Goal: Complete application form

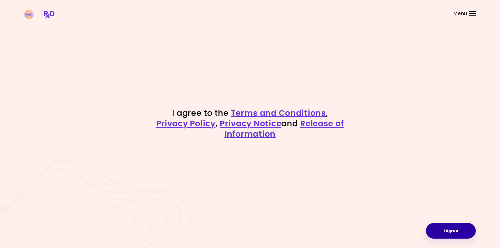
click at [454, 234] on button "I Agree" at bounding box center [451, 231] width 50 height 16
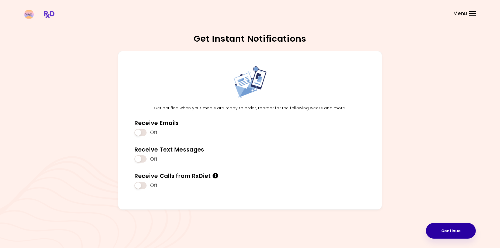
click at [457, 232] on button "Continue" at bounding box center [451, 231] width 50 height 16
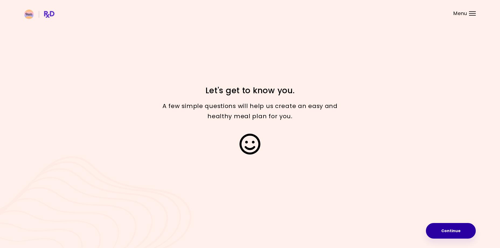
click at [456, 234] on button "Continue" at bounding box center [451, 231] width 50 height 16
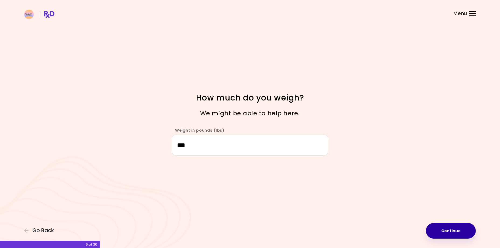
click at [447, 229] on button "Continue" at bounding box center [451, 231] width 50 height 16
select select "****"
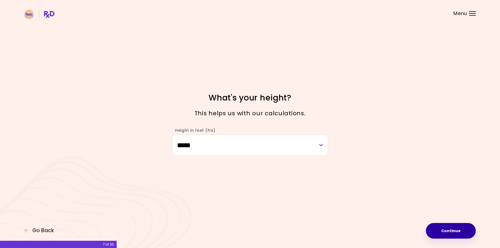
click at [452, 230] on button "Continue" at bounding box center [451, 231] width 50 height 16
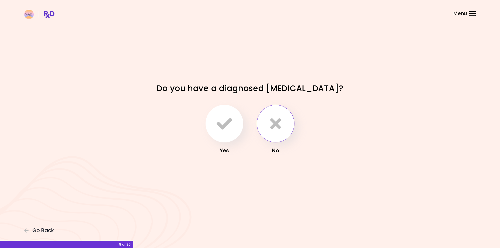
click at [272, 127] on icon "button" at bounding box center [275, 124] width 11 height 16
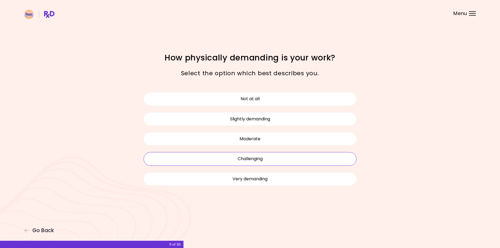
click at [257, 158] on button "Challenging" at bounding box center [249, 158] width 213 height 13
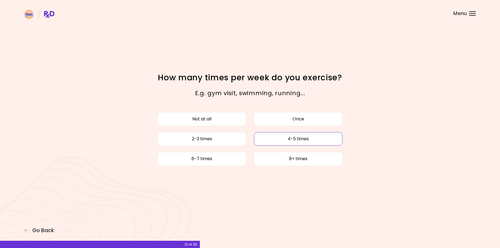
click at [292, 144] on button "4-5 times" at bounding box center [298, 138] width 88 height 13
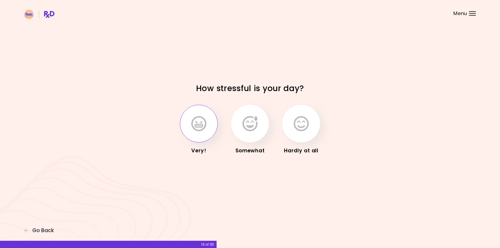
click at [200, 122] on icon "button" at bounding box center [198, 124] width 15 height 16
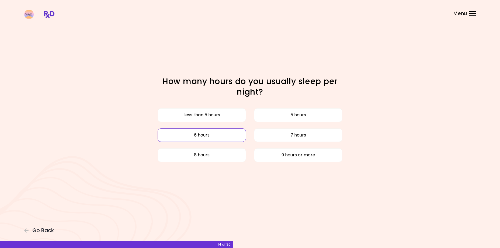
click at [227, 137] on button "6 hours" at bounding box center [201, 135] width 88 height 13
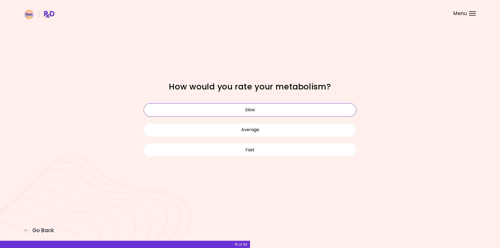
click at [258, 109] on button "Slow" at bounding box center [249, 109] width 213 height 13
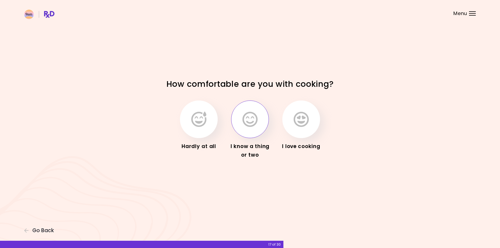
click at [251, 122] on icon "button" at bounding box center [249, 120] width 15 height 16
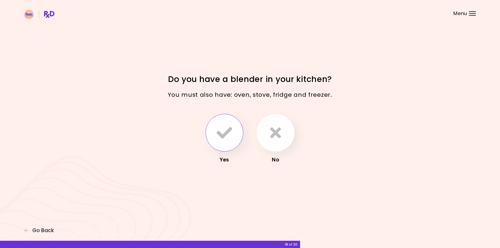
click at [223, 126] on icon "button" at bounding box center [224, 133] width 16 height 16
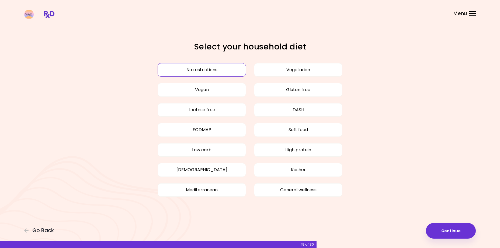
click at [223, 69] on button "No restrictions" at bounding box center [201, 69] width 88 height 13
click at [191, 150] on button "Low carb" at bounding box center [201, 149] width 88 height 13
click at [450, 229] on button "Continue" at bounding box center [451, 231] width 50 height 16
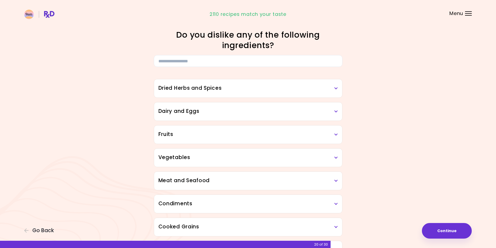
click at [234, 90] on h3 "Dried Herbs and Spices" at bounding box center [247, 89] width 179 height 8
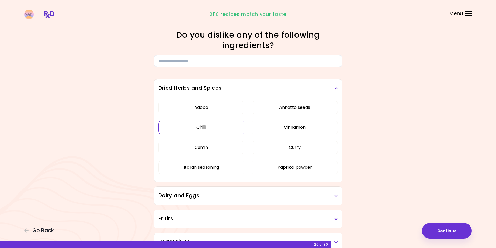
click at [211, 128] on button "Chilli" at bounding box center [201, 127] width 86 height 13
click at [210, 108] on button "Adobo" at bounding box center [201, 107] width 86 height 13
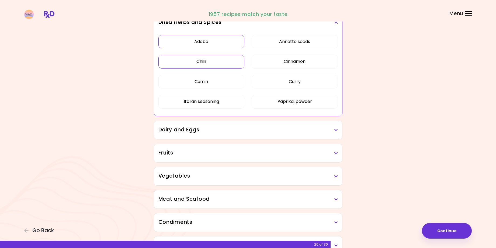
scroll to position [81, 0]
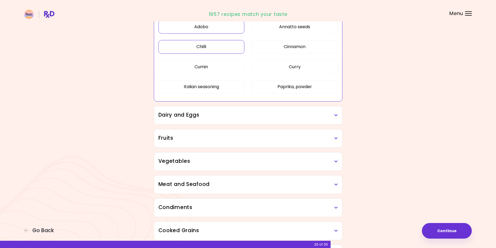
click at [330, 118] on h3 "Dairy and Eggs" at bounding box center [247, 115] width 179 height 8
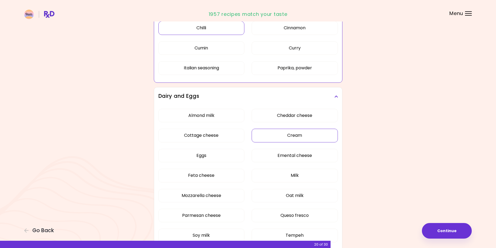
scroll to position [135, 0]
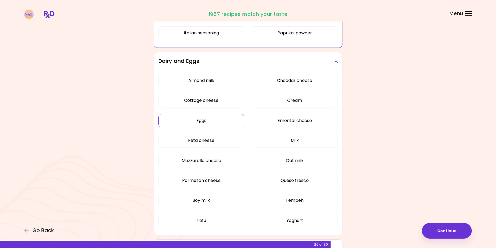
click at [202, 119] on div "Almond milk Cheddar cheese Cottage cheese Cream Eggs Emental cheese Feta cheese…" at bounding box center [247, 153] width 179 height 164
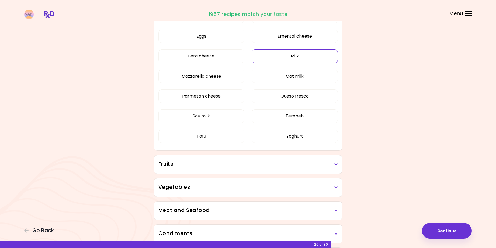
click at [297, 55] on button "Milk" at bounding box center [294, 56] width 86 height 13
click at [308, 97] on button "Queso fresco" at bounding box center [294, 96] width 86 height 13
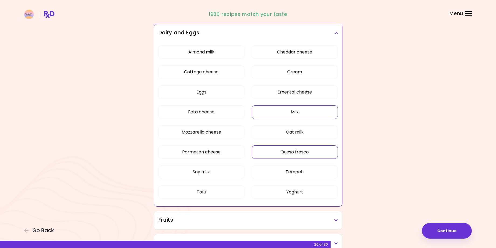
scroll to position [54, 0]
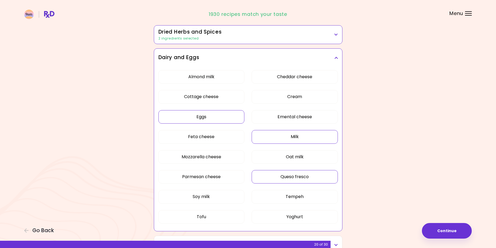
click at [194, 114] on button "Eggs" at bounding box center [201, 116] width 86 height 13
click at [315, 77] on button "Cheddar cheese" at bounding box center [294, 76] width 86 height 13
click at [301, 95] on button "Cream" at bounding box center [294, 96] width 86 height 13
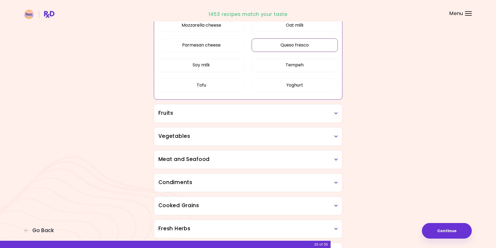
scroll to position [188, 0]
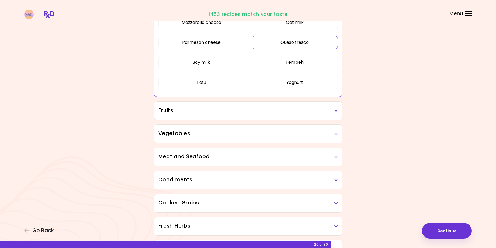
click at [289, 112] on h3 "Fruits" at bounding box center [247, 111] width 179 height 8
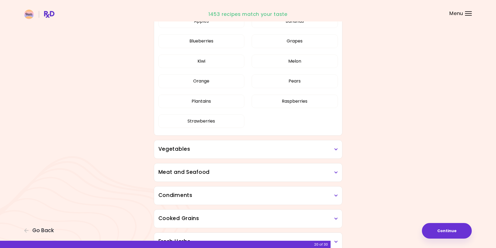
scroll to position [323, 0]
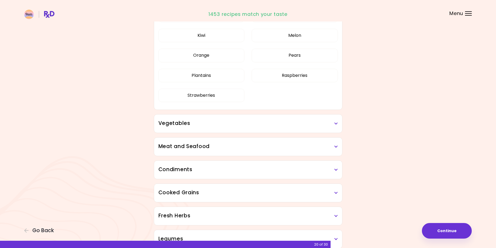
click at [272, 126] on h3 "Vegetables" at bounding box center [247, 124] width 179 height 8
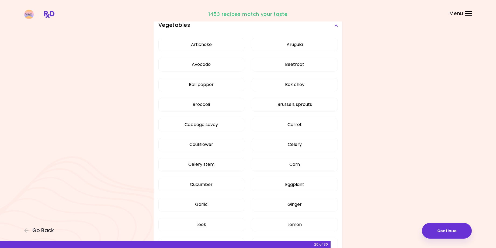
scroll to position [431, 0]
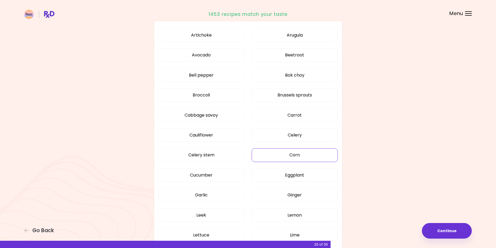
click at [301, 156] on div "Artichoke Arugula Avocado Beetroot Bell pepper Bok choy Broccoli Brussels sprou…" at bounding box center [247, 187] width 179 height 325
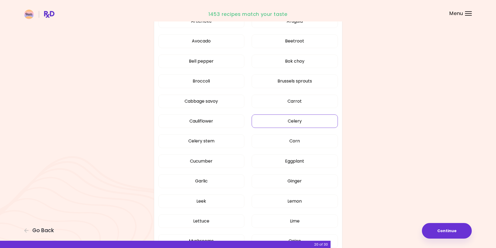
scroll to position [149, 0]
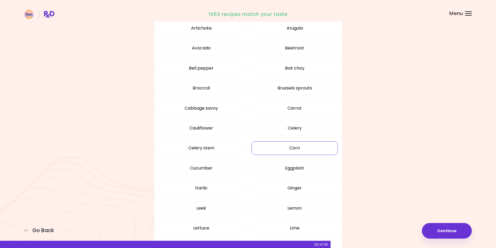
click at [292, 151] on button "Corn" at bounding box center [294, 148] width 86 height 13
click at [299, 105] on button "Carrot" at bounding box center [294, 108] width 86 height 13
click at [203, 87] on button "Broccoli" at bounding box center [201, 88] width 86 height 13
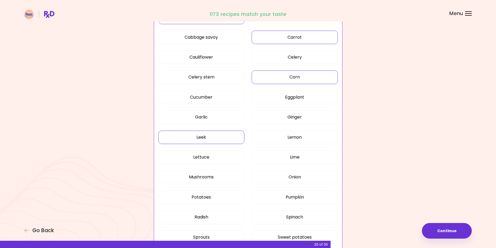
scroll to position [230, 0]
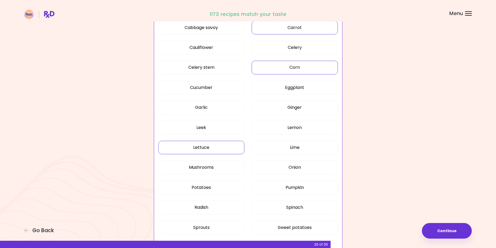
click at [202, 148] on button "Lettuce" at bounding box center [201, 147] width 86 height 13
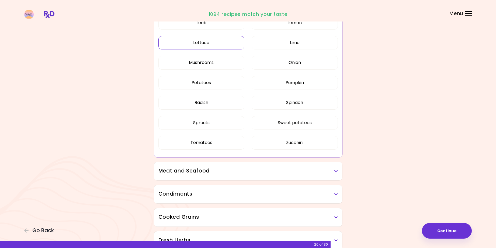
scroll to position [337, 0]
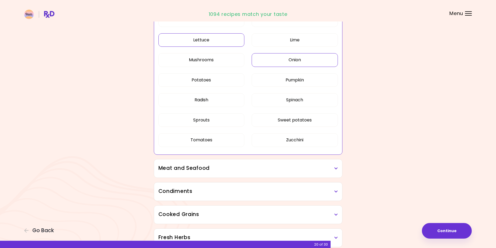
click at [293, 61] on button "Onion" at bounding box center [294, 59] width 86 height 13
click at [299, 41] on button "Lime" at bounding box center [294, 39] width 86 height 13
click at [203, 79] on button "Potatoes" at bounding box center [201, 79] width 86 height 13
click at [203, 170] on h3 "Meat and Seafood" at bounding box center [247, 169] width 179 height 8
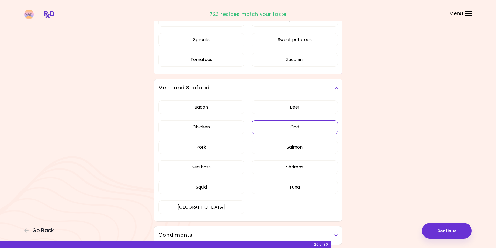
scroll to position [418, 0]
click at [198, 127] on div "Bacon Beef Chicken Cod Pork Salmon Sea bass Shrimps Squid Tuna Turkey" at bounding box center [247, 159] width 179 height 124
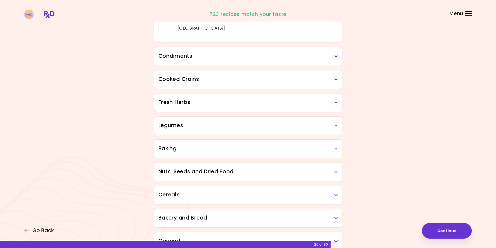
scroll to position [162, 0]
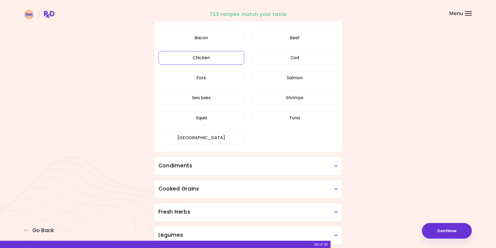
click at [195, 59] on button "Chicken" at bounding box center [201, 57] width 86 height 13
click at [297, 39] on button "Beef" at bounding box center [294, 37] width 86 height 13
click at [202, 138] on button "[GEOGRAPHIC_DATA]" at bounding box center [201, 137] width 86 height 13
click at [209, 165] on h3 "Condiments" at bounding box center [247, 166] width 179 height 8
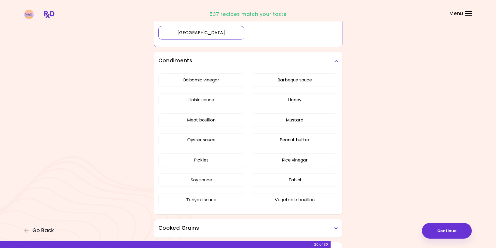
scroll to position [270, 0]
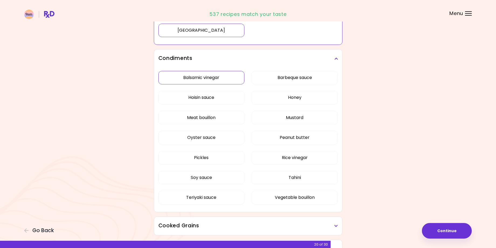
click at [205, 77] on div "Balsamic vinegar Barbeque sauce Hoisin sauce Honey Meat bouillon Mustard Oyster…" at bounding box center [247, 140] width 179 height 145
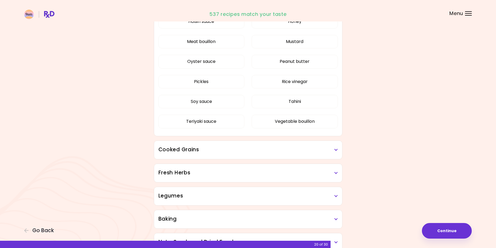
scroll to position [162, 0]
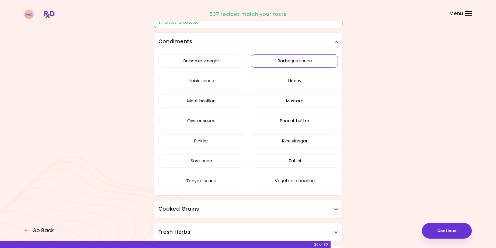
click at [296, 59] on button "Barbeque sauce" at bounding box center [294, 60] width 86 height 13
click at [199, 58] on button "Balsamic vinegar" at bounding box center [201, 60] width 86 height 13
click at [289, 101] on button "Mustard" at bounding box center [294, 100] width 86 height 13
click at [201, 141] on button "Pickles" at bounding box center [201, 141] width 86 height 13
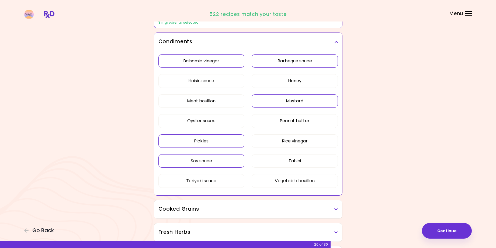
click at [205, 161] on button "Soy sauce" at bounding box center [201, 161] width 86 height 13
click at [202, 181] on button "Teriyaki sauce" at bounding box center [201, 180] width 86 height 13
click at [181, 210] on h3 "Cooked Grains" at bounding box center [247, 210] width 179 height 8
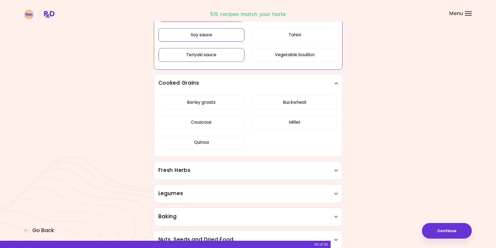
scroll to position [297, 0]
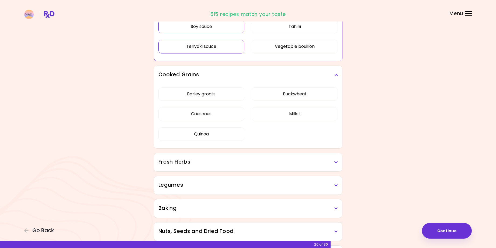
click at [177, 161] on h3 "Fresh Herbs" at bounding box center [247, 163] width 179 height 8
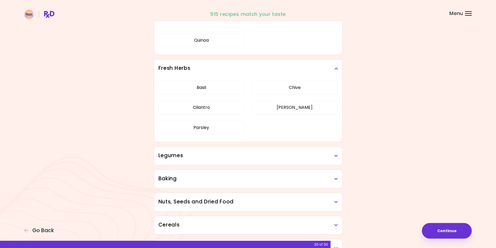
scroll to position [405, 0]
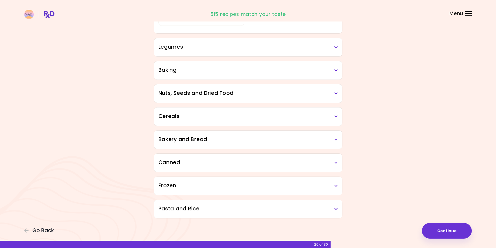
click at [293, 33] on div "[PERSON_NAME] Cilantro [PERSON_NAME] [PERSON_NAME]" at bounding box center [247, 1] width 179 height 64
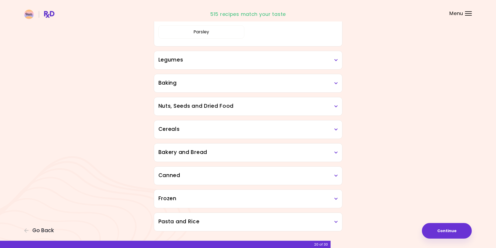
scroll to position [244, 0]
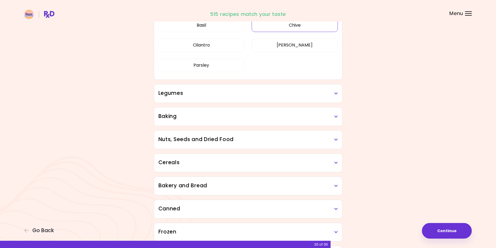
click at [299, 22] on button "Chive" at bounding box center [294, 25] width 86 height 13
click at [293, 45] on button "[PERSON_NAME]" at bounding box center [294, 44] width 86 height 13
click at [176, 94] on h3 "Legumes" at bounding box center [247, 94] width 179 height 8
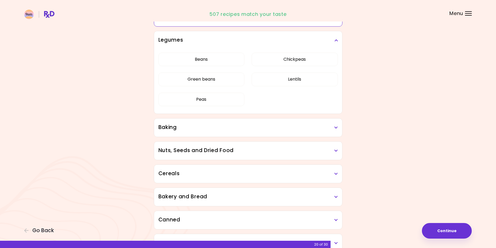
scroll to position [298, 0]
click at [178, 129] on h3 "Baking" at bounding box center [247, 127] width 179 height 8
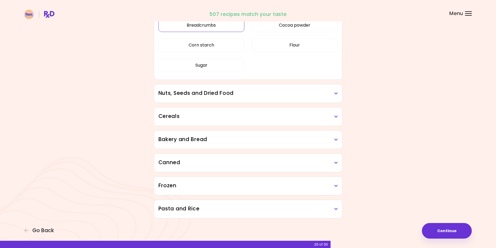
click at [207, 80] on div "Breadcrumbs Cocoa powder Corn starch Flour Sugar" at bounding box center [247, 47] width 179 height 64
click at [212, 25] on button "Breadcrumbs" at bounding box center [201, 25] width 86 height 13
click at [171, 93] on h3 "Nuts, Seeds and Dried Food" at bounding box center [247, 94] width 179 height 8
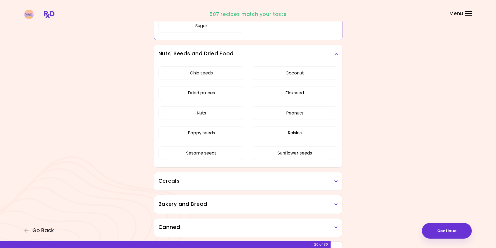
scroll to position [371, 0]
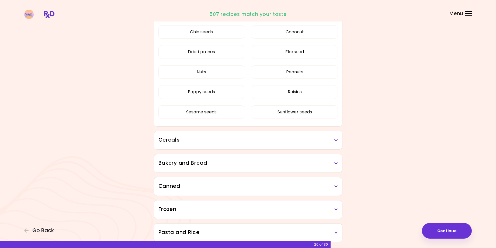
click at [171, 140] on h3 "Cereals" at bounding box center [247, 140] width 179 height 8
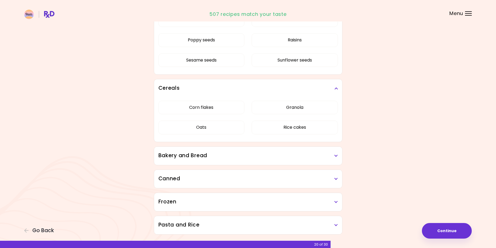
scroll to position [425, 0]
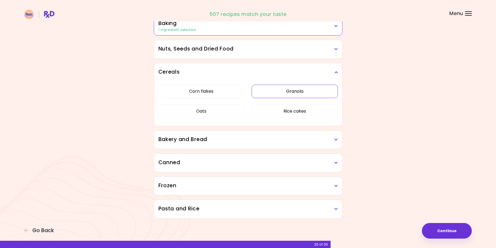
click at [294, 102] on div "Corn flakes Granola Oats Rice cakes" at bounding box center [247, 104] width 179 height 44
click at [295, 88] on button "Granola" at bounding box center [294, 91] width 86 height 13
click at [208, 136] on h3 "Bakery and Bread" at bounding box center [247, 140] width 179 height 8
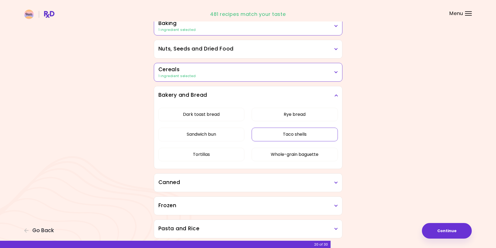
click at [292, 141] on button "Taco shells" at bounding box center [294, 134] width 86 height 13
click at [206, 152] on button "Tortillas" at bounding box center [201, 154] width 86 height 13
click at [212, 129] on button "Sandwich bun" at bounding box center [201, 134] width 86 height 13
click at [174, 181] on h3 "Canned" at bounding box center [247, 183] width 179 height 8
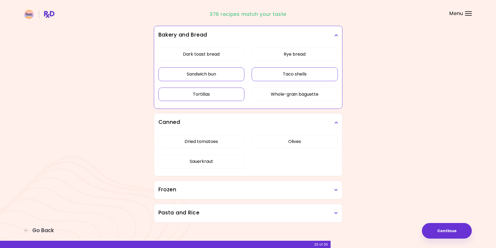
scroll to position [335, 0]
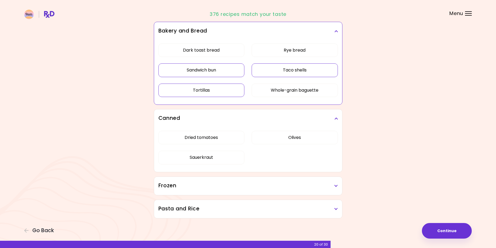
click at [188, 189] on h3 "Frozen" at bounding box center [247, 186] width 179 height 8
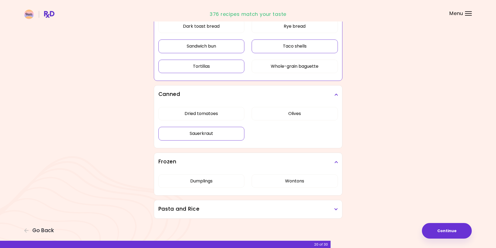
scroll to position [359, 0]
click at [184, 207] on h3 "Pasta and Rice" at bounding box center [247, 209] width 179 height 8
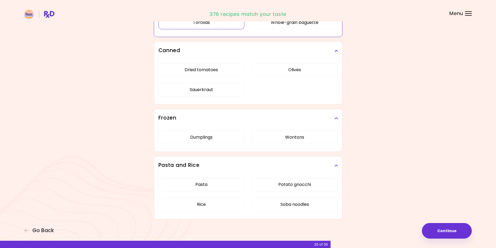
scroll to position [404, 0]
click at [211, 183] on button "Pasta" at bounding box center [201, 183] width 86 height 13
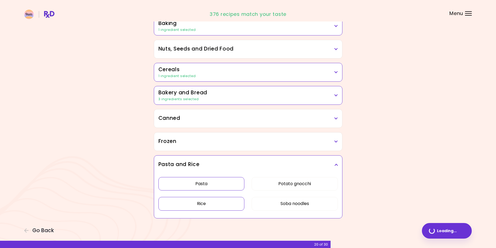
scroll to position [271, 0]
click at [204, 203] on button "Rice" at bounding box center [201, 203] width 86 height 13
click at [451, 230] on button "Continue" at bounding box center [447, 231] width 50 height 16
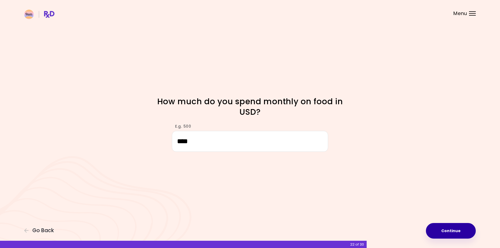
type input "****"
click at [447, 231] on button "Continue" at bounding box center [451, 231] width 50 height 16
